Goal: Transaction & Acquisition: Purchase product/service

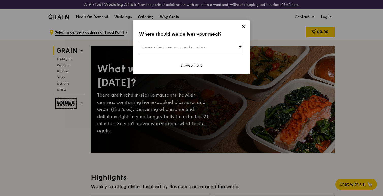
click at [184, 50] on div "Please enter three or more characters" at bounding box center [191, 48] width 105 height 12
click at [195, 42] on input "search" at bounding box center [191, 47] width 104 height 11
click at [180, 36] on div "Where should we deliver your meal?" at bounding box center [191, 33] width 105 height 7
click at [180, 43] on div "Please enter three or more characters" at bounding box center [191, 48] width 105 height 12
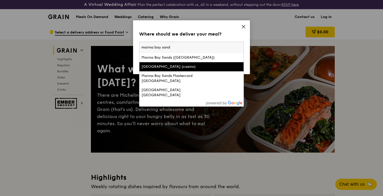
type input "marina bay sand"
click at [194, 66] on div "[GEOGRAPHIC_DATA] (casino)" at bounding box center [178, 66] width 75 height 5
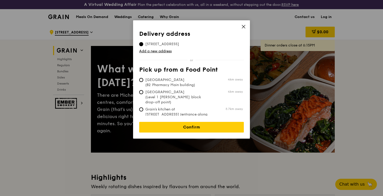
click at [244, 26] on icon at bounding box center [243, 26] width 5 height 5
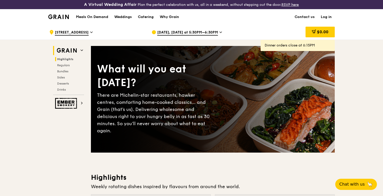
click at [69, 58] on span "Highlights" at bounding box center [65, 59] width 16 height 4
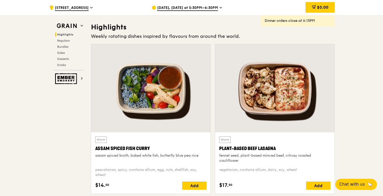
scroll to position [166, 0]
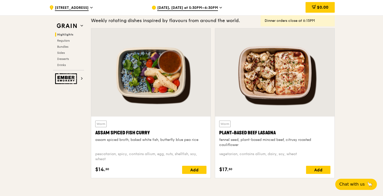
click at [188, 7] on span "[DATE], [DATE] at 5:30PM–6:30PM" at bounding box center [187, 8] width 61 height 6
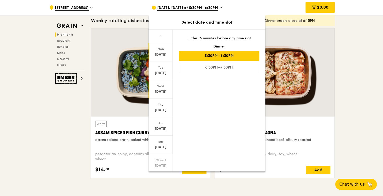
scroll to position [14, 0]
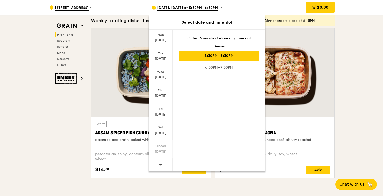
click at [162, 166] on div at bounding box center [161, 165] width 24 height 13
click at [164, 77] on div "[DATE]" at bounding box center [160, 77] width 23 height 5
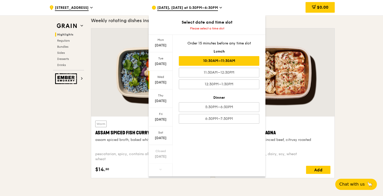
click at [198, 63] on div "10:30AM–11:30AM" at bounding box center [219, 61] width 81 height 10
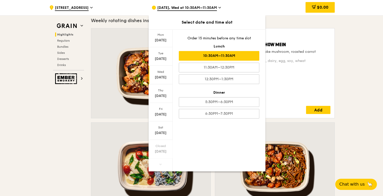
click at [326, 82] on div "Warm Hikari Miso Chicken Chow Mein hong kong egg noodle, shiitake mushroom, roa…" at bounding box center [274, 74] width 114 height 82
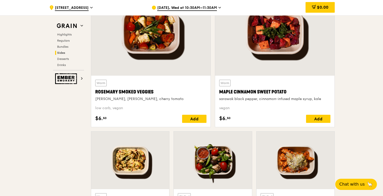
scroll to position [1303, 0]
